Goal: Complete application form: Complete application form

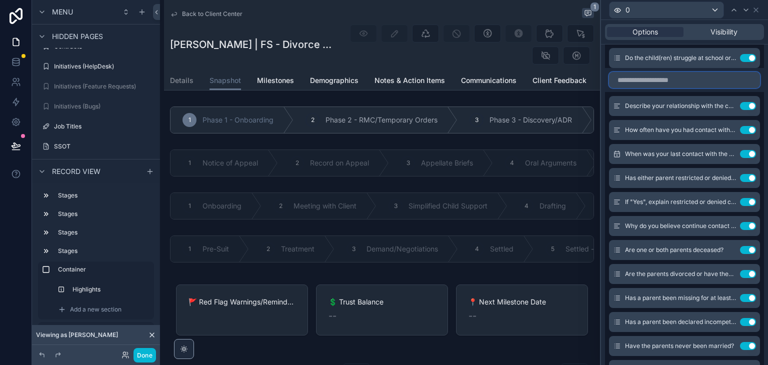
scroll to position [4277, 0]
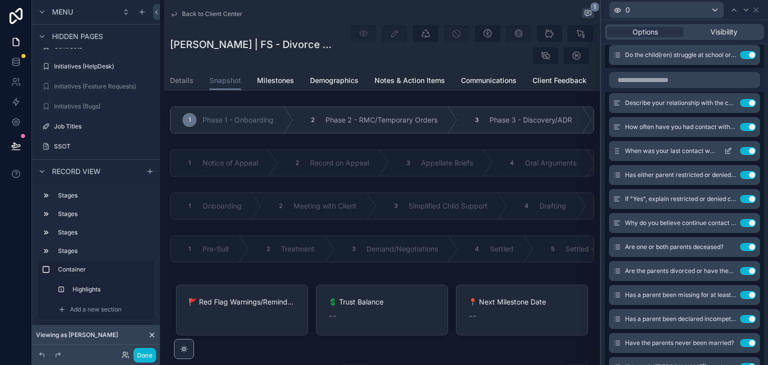
click at [621, 147] on div "When was your last contact with the child(ren)? Use setting" at bounding box center [684, 151] width 151 height 20
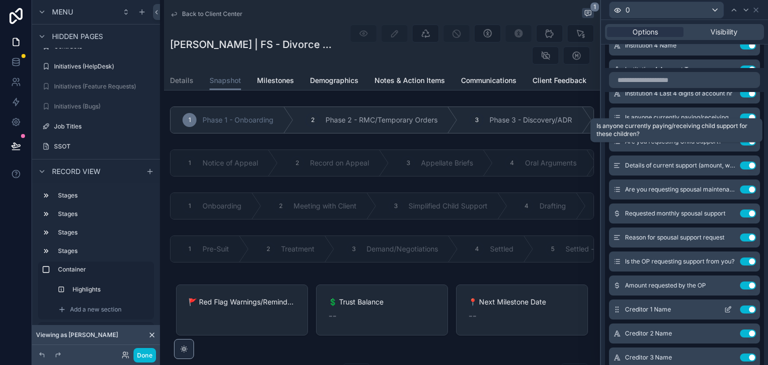
scroll to position [10237, 0]
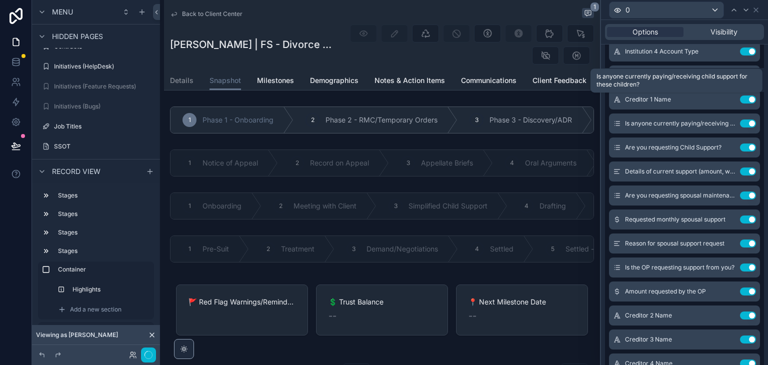
click at [608, 77] on div "Is anyone currently paying/receiving child support for these children?" at bounding box center [677, 81] width 160 height 16
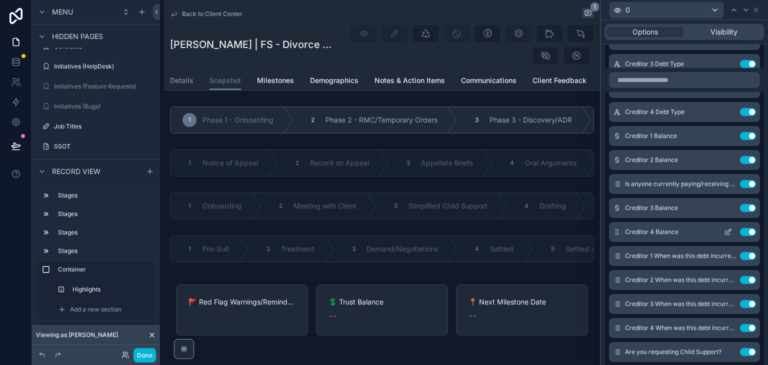
scroll to position [10387, 0]
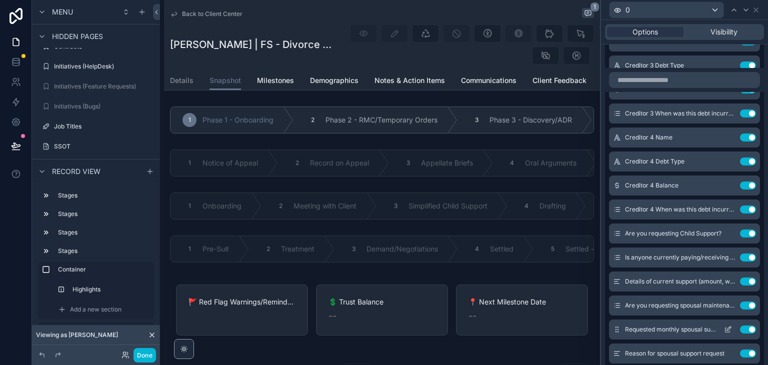
scroll to position [10537, 0]
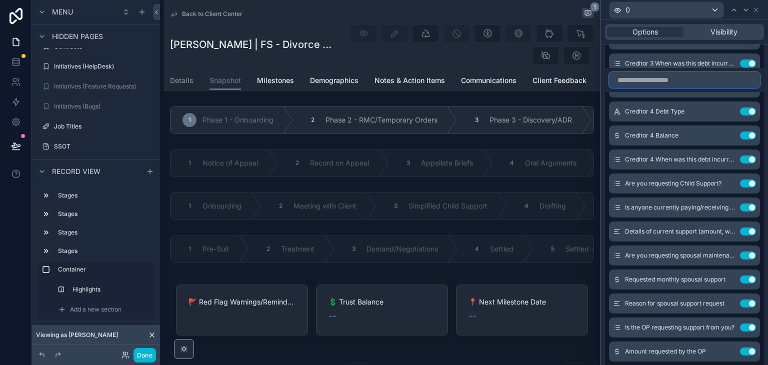
click at [670, 82] on input "text" at bounding box center [684, 80] width 151 height 16
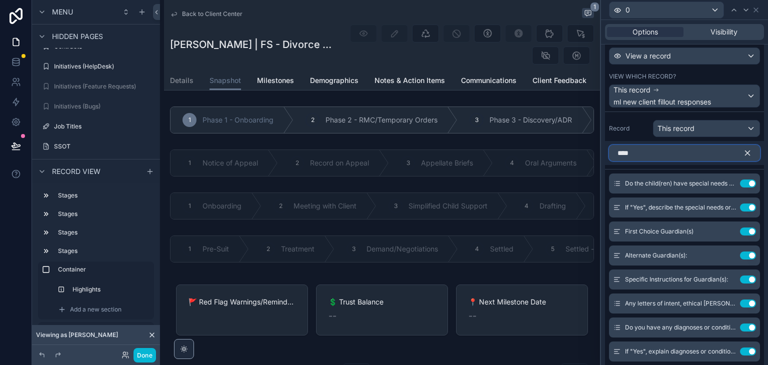
scroll to position [258, 0]
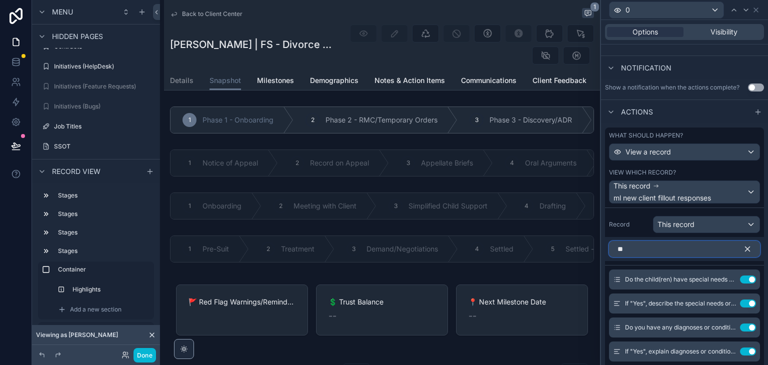
type input "*"
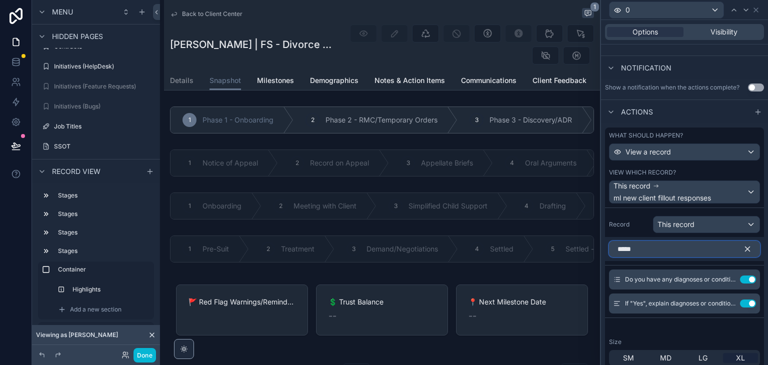
type input "*****"
click at [670, 277] on span "Do you have any diagnoses or conditions that may affect your ability to make le…" at bounding box center [670, 280] width 91 height 8
click at [743, 245] on icon "button" at bounding box center [747, 249] width 9 height 9
click at [739, 247] on input "*****" at bounding box center [684, 249] width 151 height 16
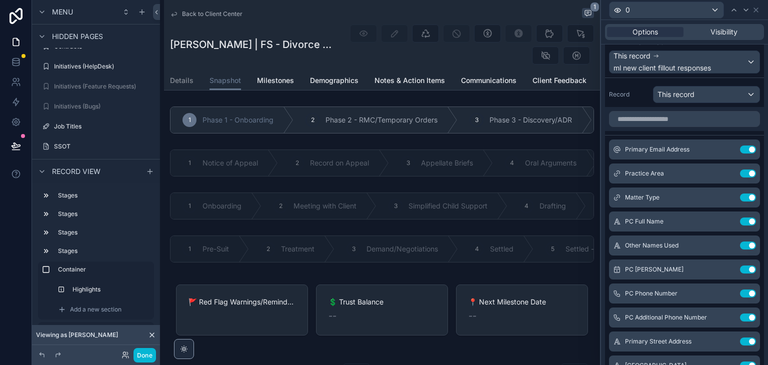
scroll to position [376, 0]
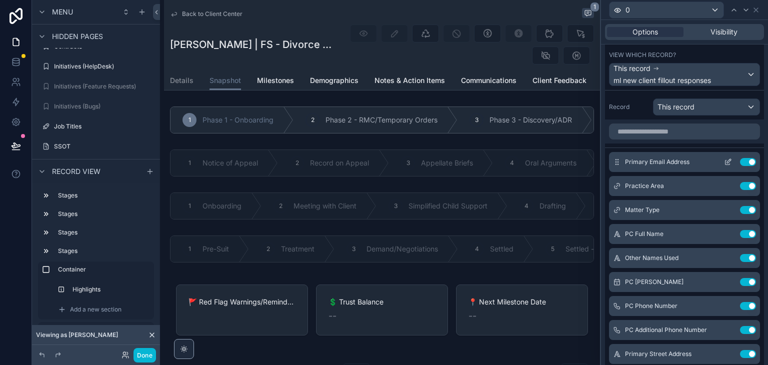
click at [724, 162] on icon at bounding box center [728, 162] width 8 height 8
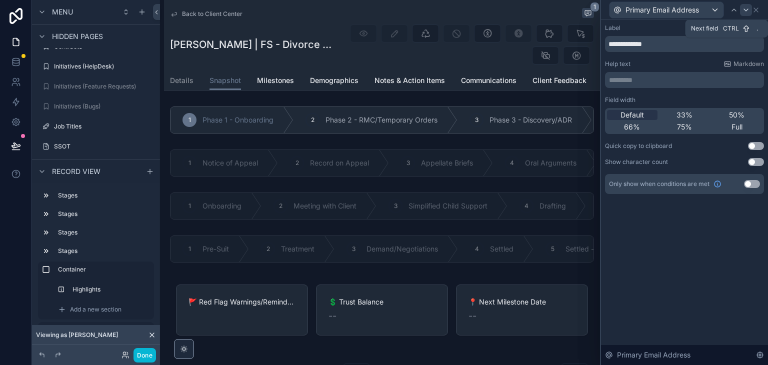
click at [746, 10] on icon at bounding box center [746, 10] width 8 height 8
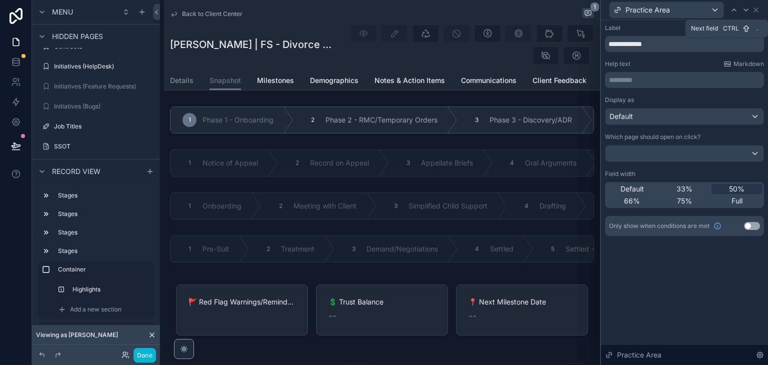
click at [746, 10] on icon at bounding box center [746, 10] width 8 height 8
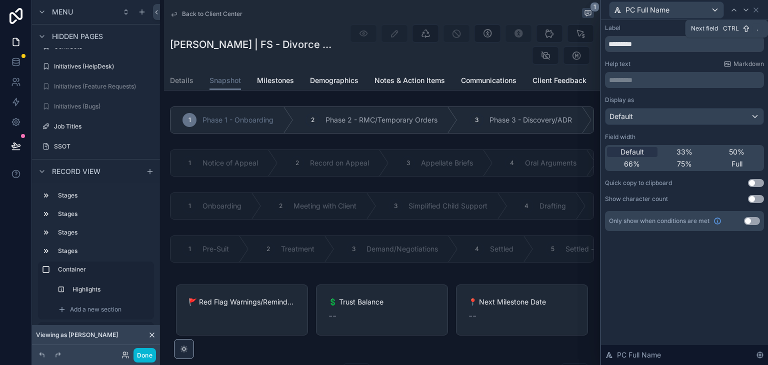
click at [746, 10] on icon at bounding box center [746, 10] width 8 height 8
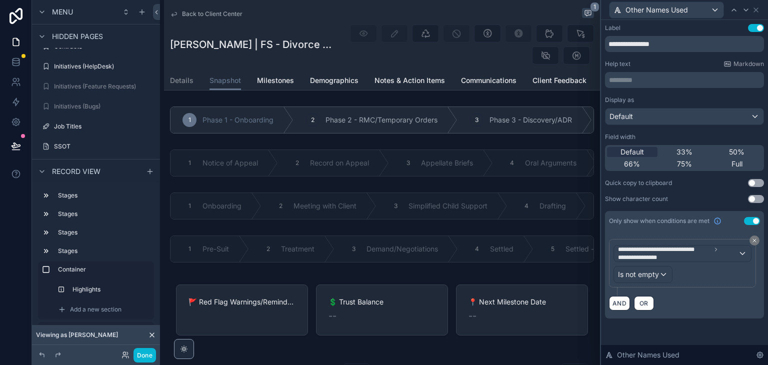
click at [762, 10] on div "Other Names Used" at bounding box center [684, 10] width 159 height 20
click at [758, 8] on icon at bounding box center [756, 10] width 4 height 4
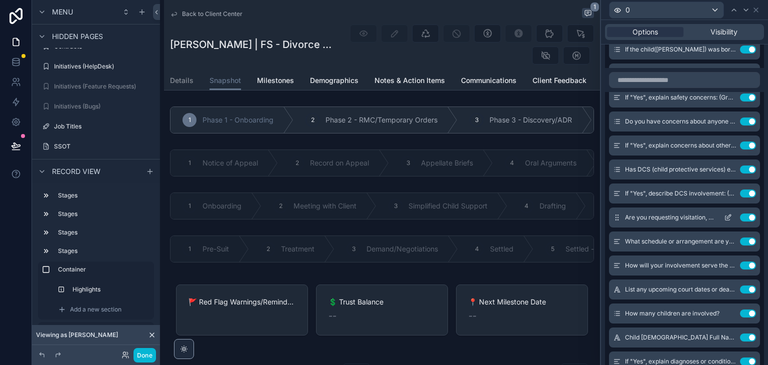
scroll to position [4645, 0]
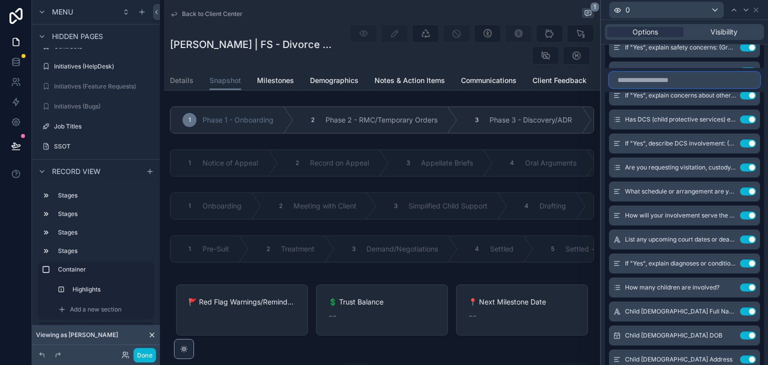
click at [665, 81] on input "text" at bounding box center [684, 80] width 151 height 16
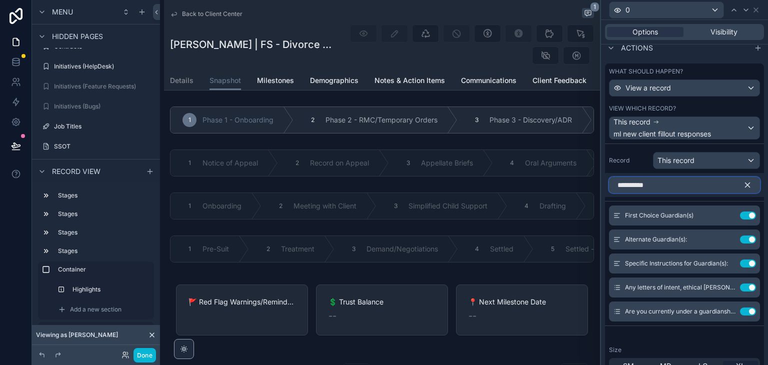
scroll to position [292, 0]
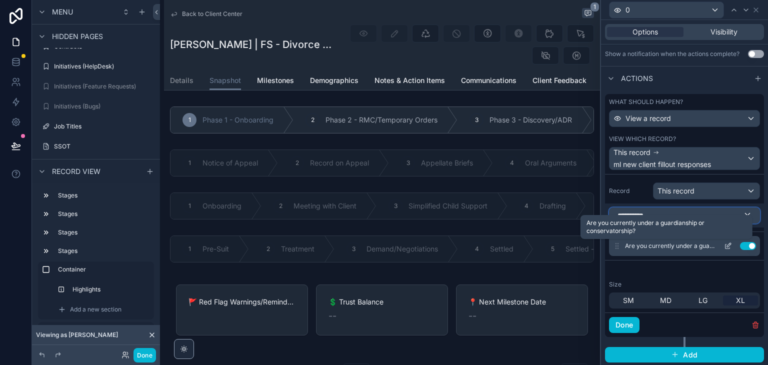
type input "**********"
click at [689, 247] on span "Are you currently under a guardianship or conservatorship?" at bounding box center [670, 246] width 91 height 8
click at [686, 247] on span "Are you currently under a guardianship or conservatorship?" at bounding box center [670, 246] width 91 height 8
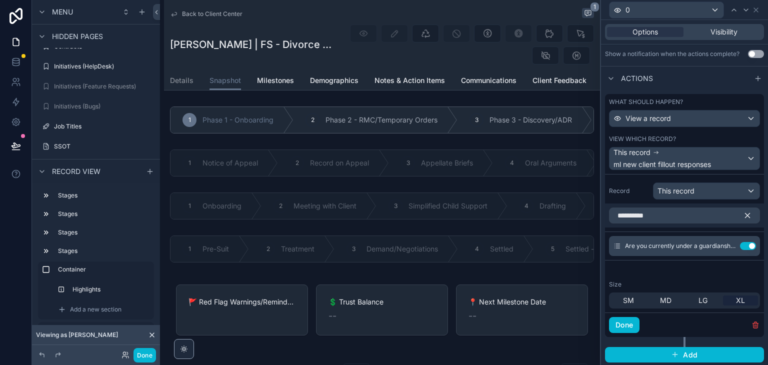
click at [743, 213] on icon "button" at bounding box center [747, 215] width 9 height 9
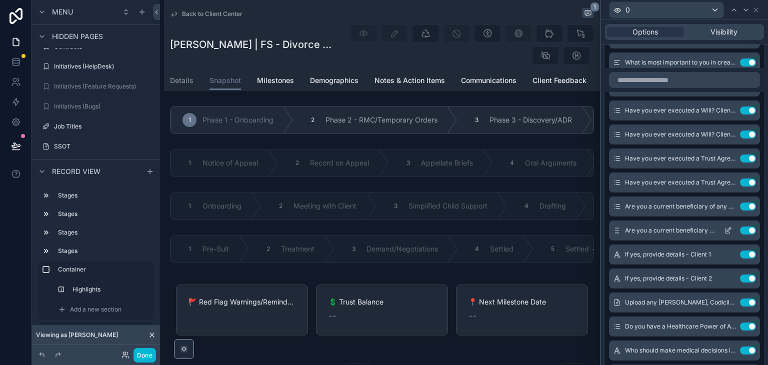
scroll to position [6296, 0]
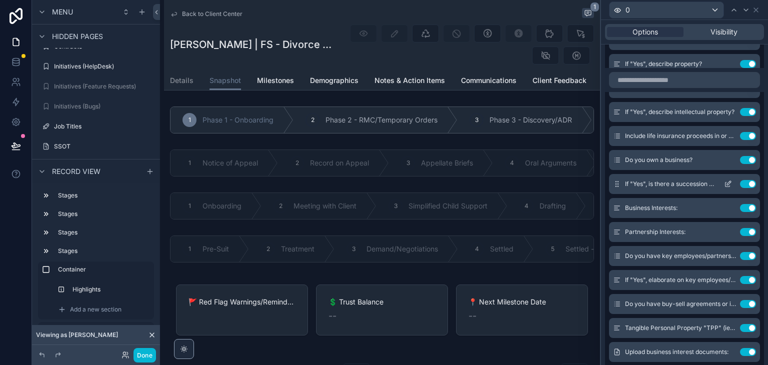
scroll to position [7196, 0]
